Goal: Check status

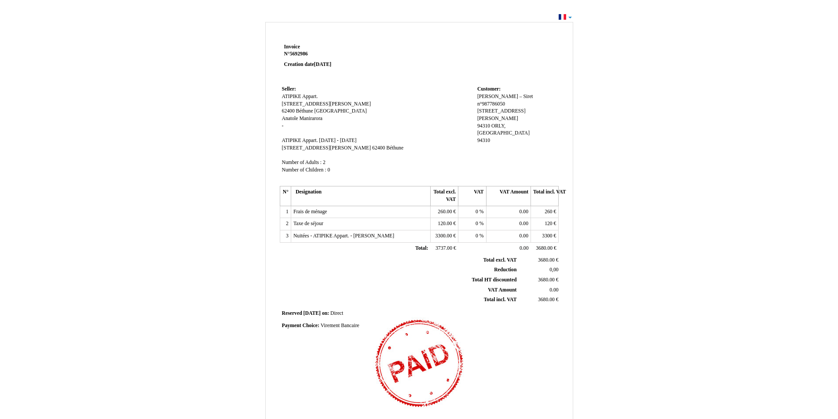
drag, startPoint x: 844, startPoint y: 3, endPoint x: 630, endPoint y: 133, distance: 250.8
click at [630, 133] on div "Invoice Invoice N° 5692986 5692986 Creation date [DATE] Seller: Seller: ATIPIKE…" at bounding box center [419, 268] width 515 height 497
click at [589, 109] on div "Invoice Invoice N° 5692986 5692986 Creation date [DATE] Seller: Seller: ATIPIKE…" at bounding box center [419, 268] width 515 height 497
drag, startPoint x: 521, startPoint y: 140, endPoint x: 513, endPoint y: 144, distance: 8.7
click at [513, 144] on td "Customer: Customer: [PERSON_NAME] – Siret n°987786050 – Siret n°987786050 [STRE…" at bounding box center [517, 134] width 84 height 100
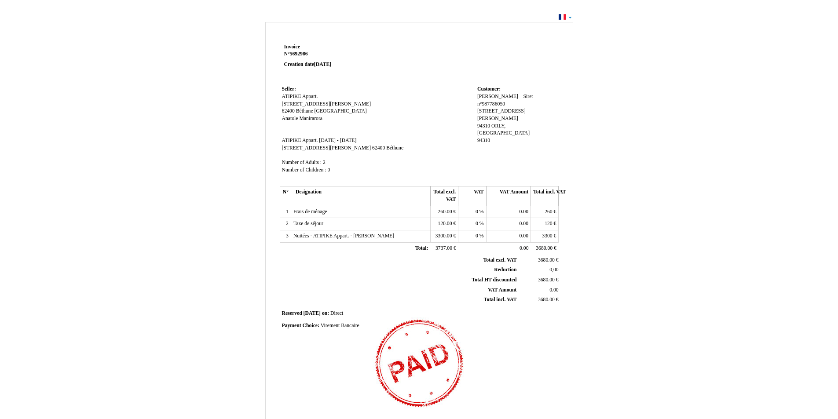
click at [821, 18] on div "Invoice Invoice N° 5692986 5692986 Creation date [DATE] Seller: Seller: ATIPIKE…" at bounding box center [419, 264] width 838 height 506
